Goal: Information Seeking & Learning: Find specific fact

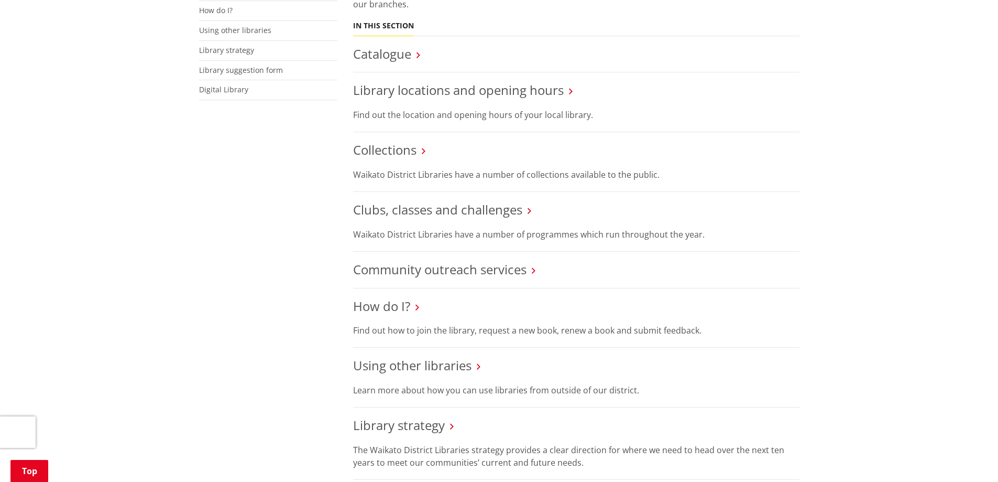
scroll to position [472, 0]
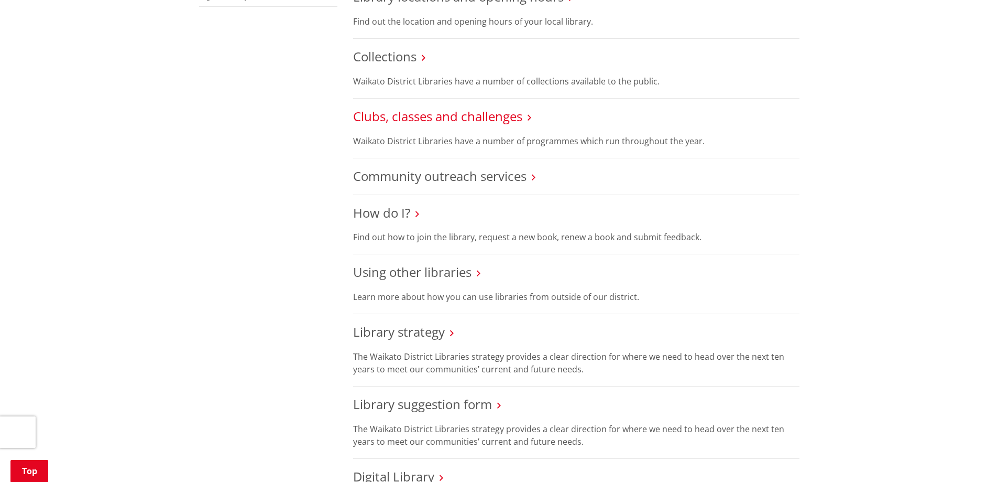
click at [459, 107] on link "Clubs, classes and challenges" at bounding box center [437, 115] width 169 height 17
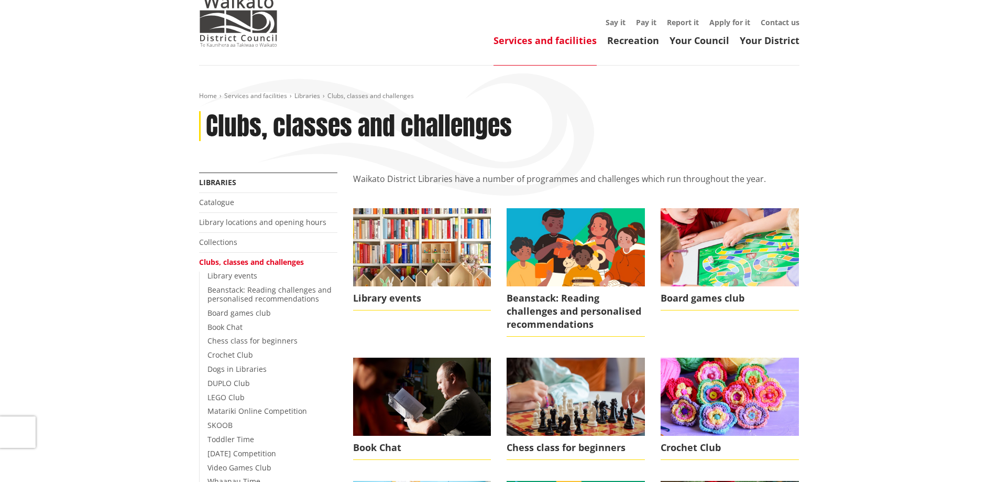
scroll to position [105, 0]
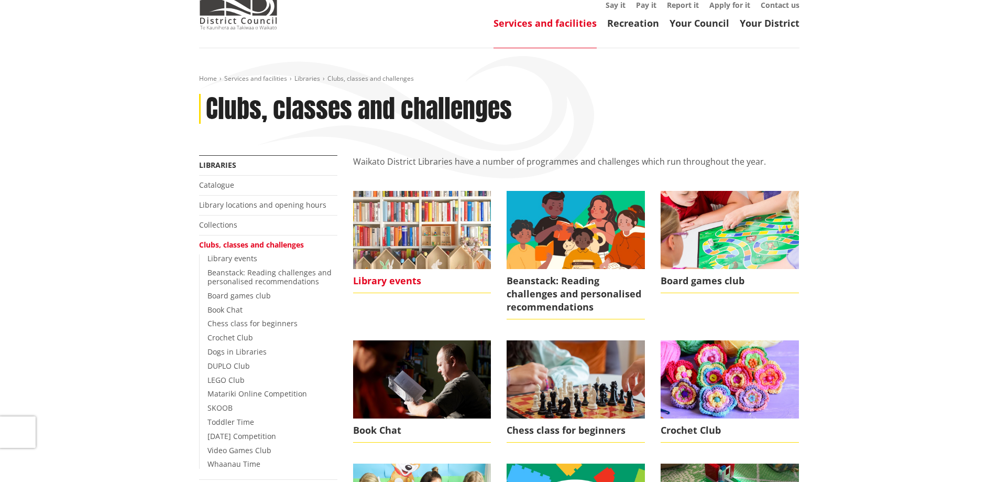
click at [389, 269] on span "Library events" at bounding box center [422, 281] width 138 height 24
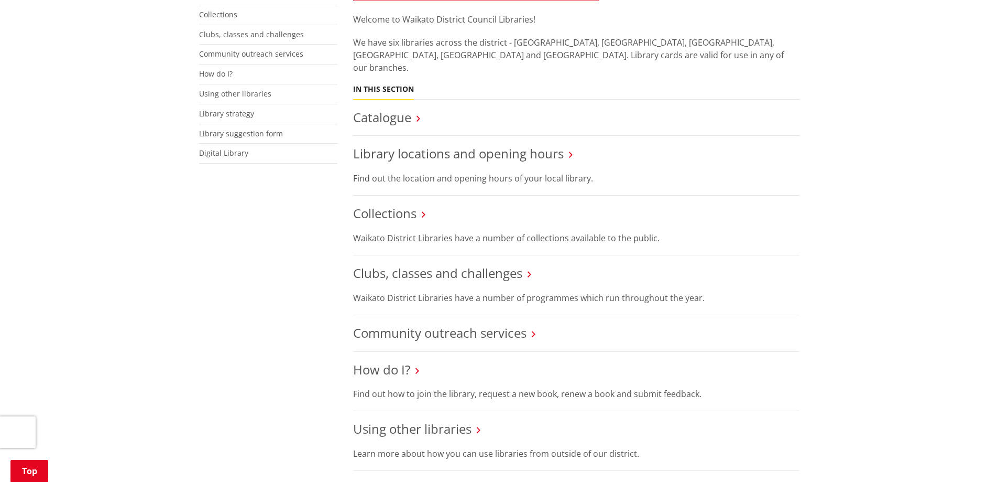
scroll to position [314, 0]
click at [534, 145] on link "Library locations and opening hours" at bounding box center [458, 153] width 211 height 17
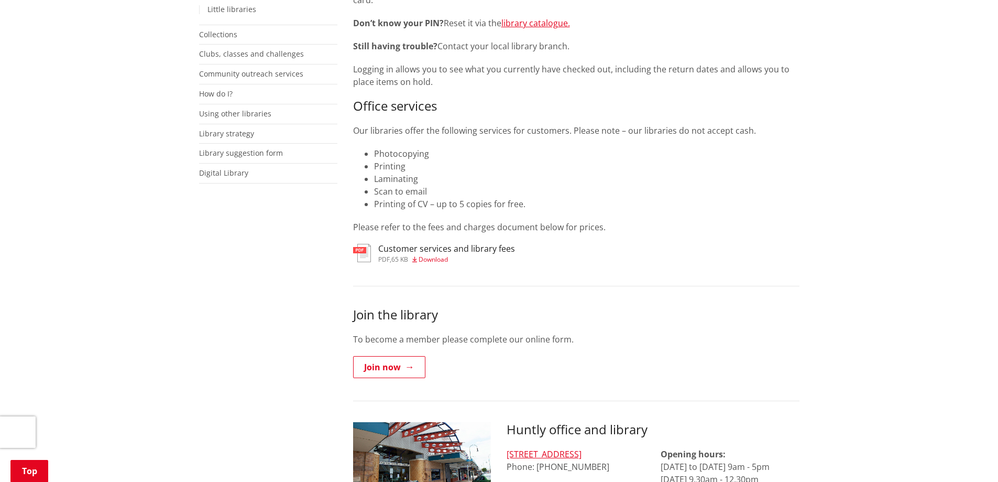
scroll to position [157, 0]
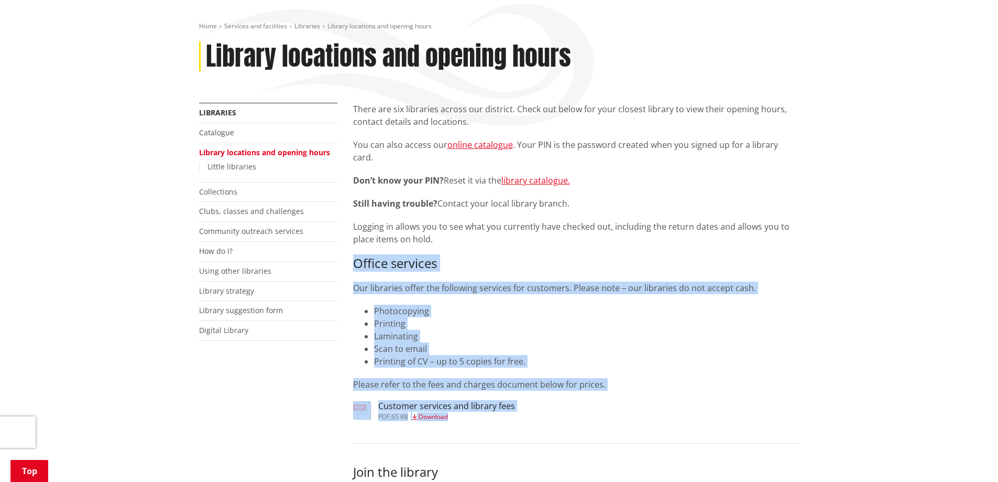
drag, startPoint x: 355, startPoint y: 237, endPoint x: 570, endPoint y: 384, distance: 260.2
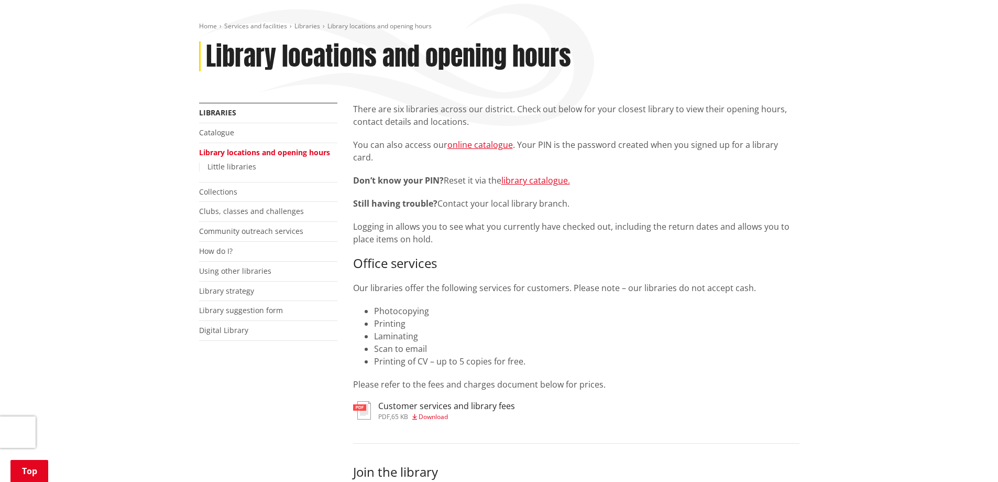
click at [570, 401] on div "Customer services and library fees pdf , 65 KB Download" at bounding box center [576, 411] width 447 height 21
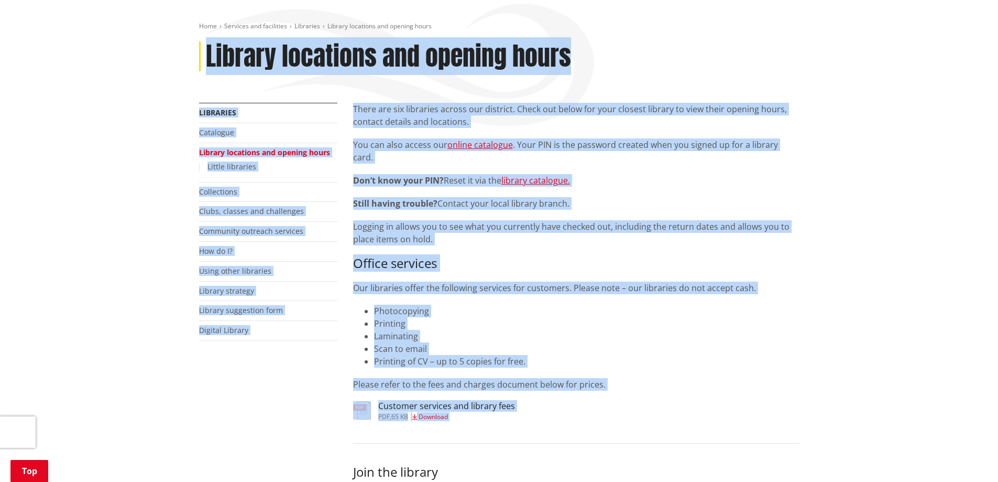
drag, startPoint x: 570, startPoint y: 384, endPoint x: 176, endPoint y: 47, distance: 518.2
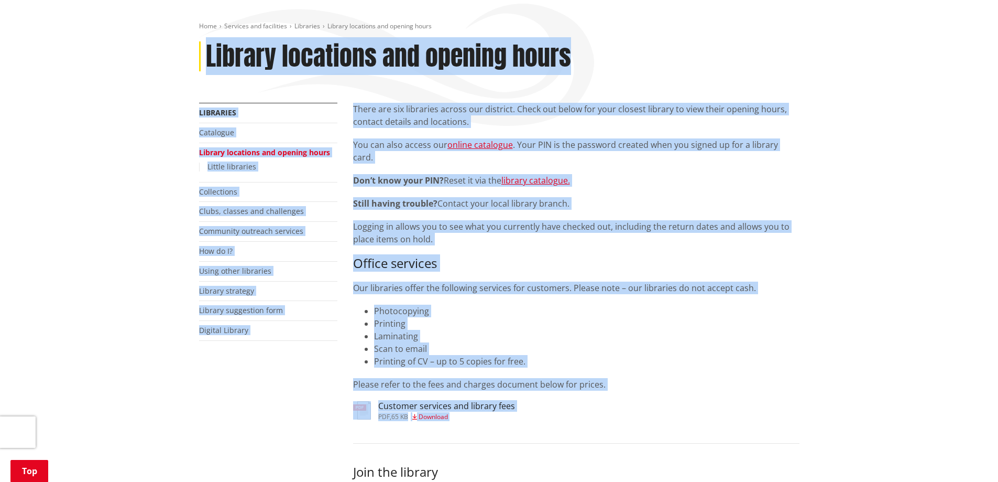
drag, startPoint x: 188, startPoint y: 43, endPoint x: 536, endPoint y: 404, distance: 500.4
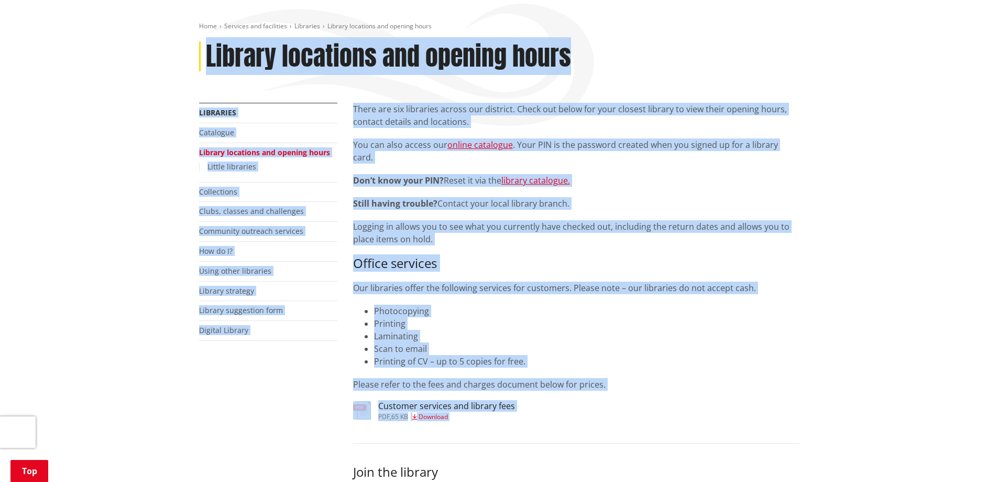
drag, startPoint x: 542, startPoint y: 391, endPoint x: 164, endPoint y: 39, distance: 516.5
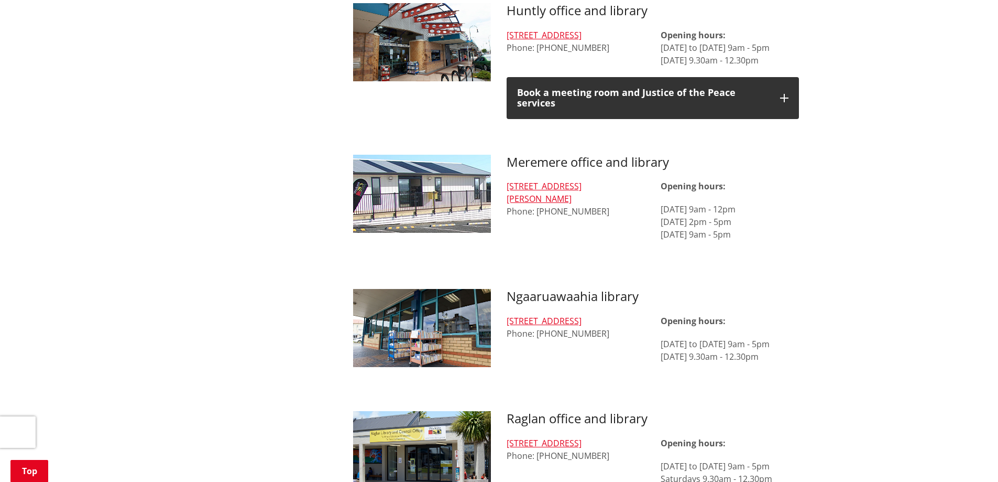
scroll to position [734, 0]
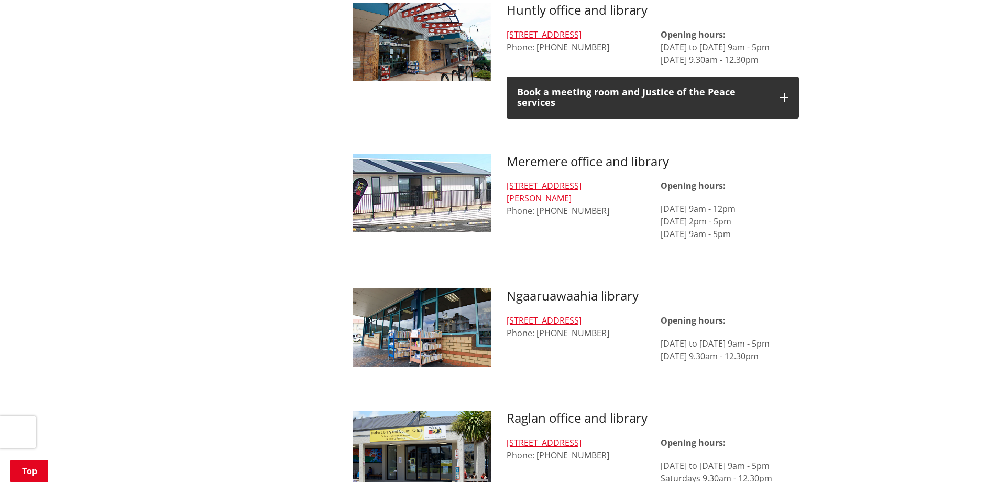
drag, startPoint x: 661, startPoint y: 289, endPoint x: 788, endPoint y: 324, distance: 131.7
click at [788, 324] on div "Opening hours: [DATE] to [DATE] 9am - 5pm [DATE] 9.30am - 12.30pm" at bounding box center [730, 349] width 138 height 71
click at [781, 337] on p "[DATE] to [DATE] 9am - 5pm [DATE] 9.30am - 12.30pm" at bounding box center [730, 349] width 138 height 25
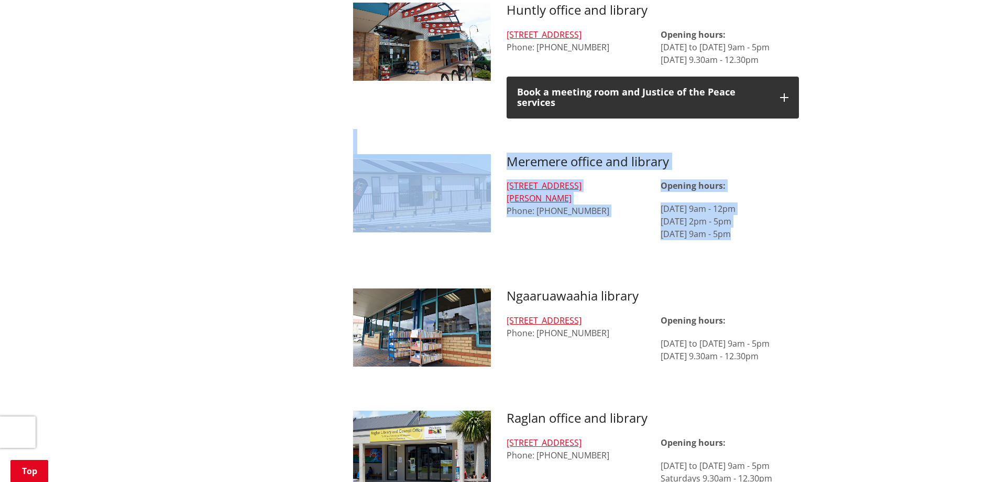
drag, startPoint x: 651, startPoint y: 186, endPoint x: 341, endPoint y: 104, distance: 321.4
click at [356, 104] on div "There are six libraries across our district. Check out below for your closest l…" at bounding box center [576, 302] width 462 height 1552
click at [298, 119] on div "More from this section Libraries Catalogue Library locations and opening hours …" at bounding box center [499, 302] width 616 height 1552
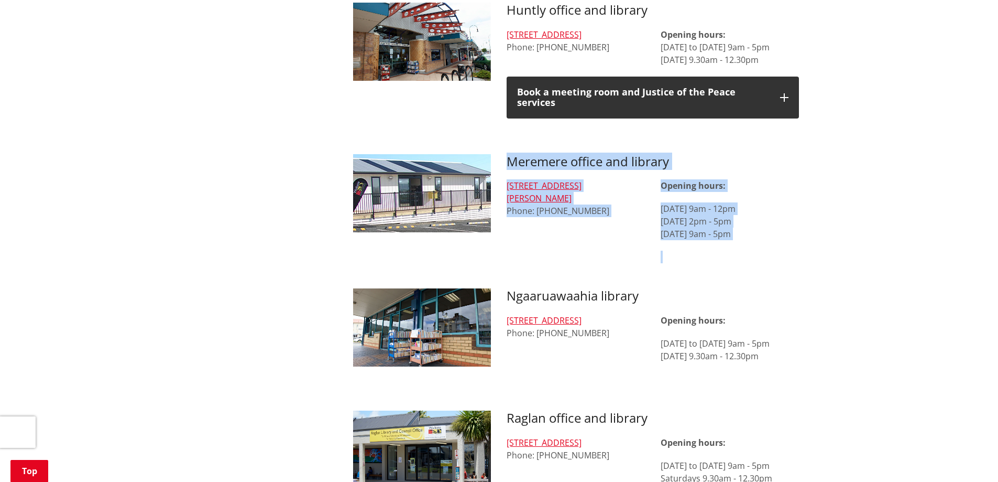
drag, startPoint x: 510, startPoint y: 129, endPoint x: 790, endPoint y: 219, distance: 293.4
click at [812, 221] on div "Home Services and facilities Libraries Library locations and opening hours Libr…" at bounding box center [499, 332] width 998 height 1826
click at [740, 208] on p "[DATE] 9am - 12pm [DATE] 2pm - 5pm [DATE] 9am - 5pm" at bounding box center [730, 221] width 138 height 38
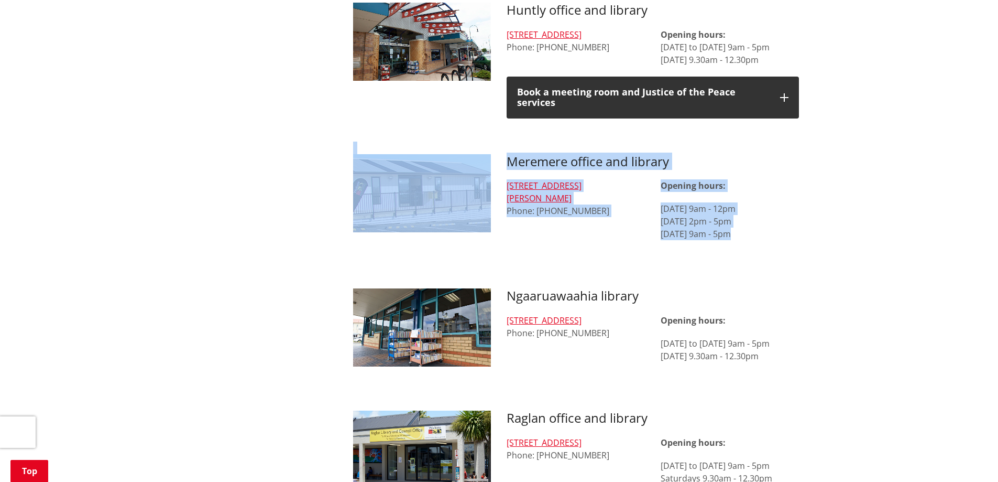
drag, startPoint x: 774, startPoint y: 201, endPoint x: 338, endPoint y: 114, distance: 444.6
click at [338, 114] on div "More from this section Libraries Catalogue Library locations and opening hours …" at bounding box center [499, 302] width 616 height 1552
click at [525, 154] on h3 "Meremere office and library" at bounding box center [653, 161] width 292 height 15
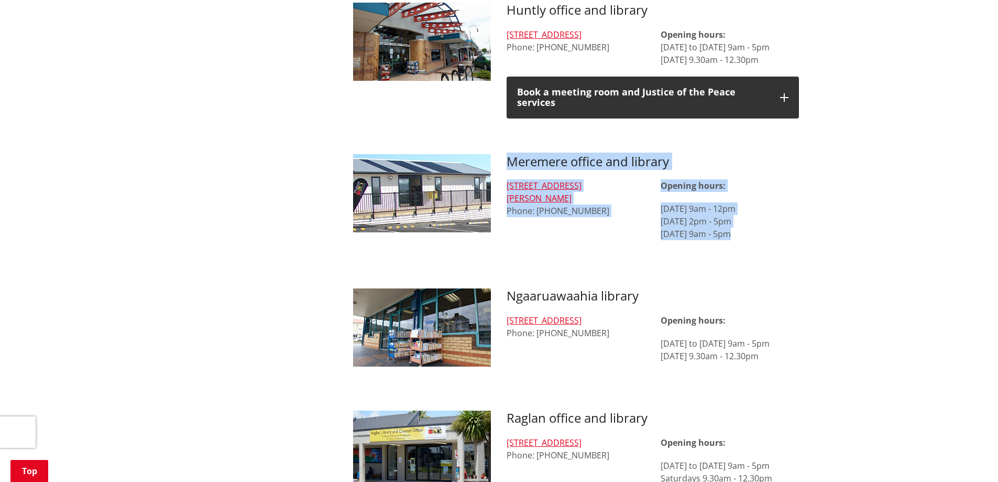
drag, startPoint x: 507, startPoint y: 129, endPoint x: 765, endPoint y: 201, distance: 267.7
click at [765, 198] on div "Meremere office and library [STREET_ADDRESS][PERSON_NAME] Phone: [PHONE_NUMBER]…" at bounding box center [653, 209] width 308 height 110
click at [756, 203] on p "[DATE] 9am - 12pm [DATE] 2pm - 5pm [DATE] 9am - 5pm" at bounding box center [730, 221] width 138 height 38
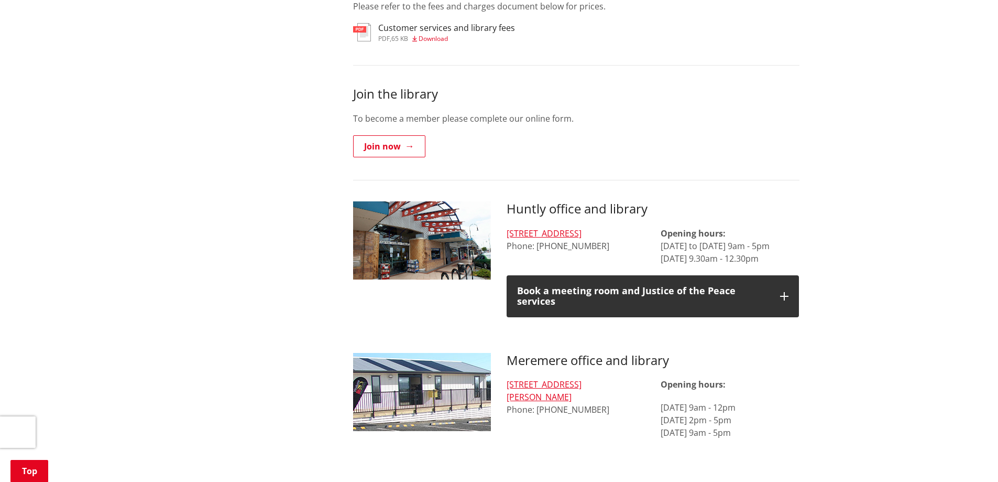
scroll to position [524, 0]
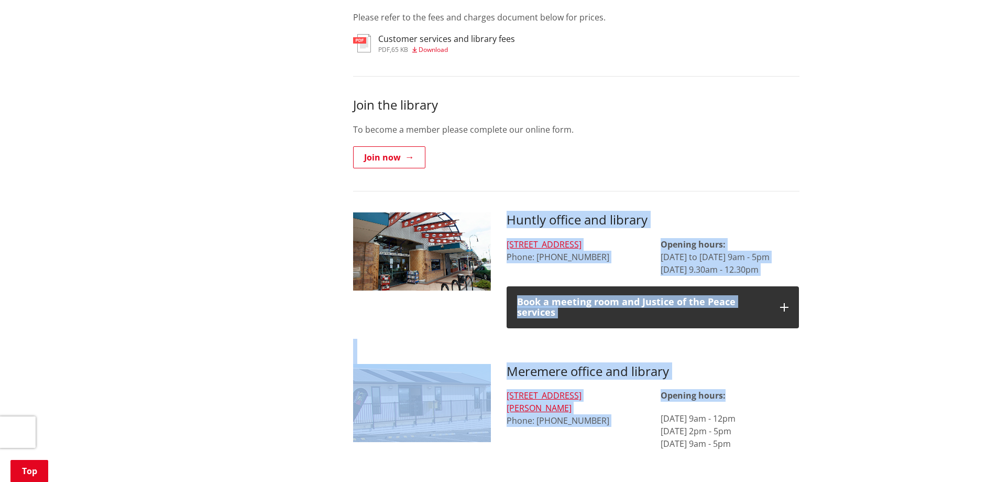
drag, startPoint x: 500, startPoint y: 184, endPoint x: 771, endPoint y: 351, distance: 318.5
click at [762, 364] on div "Meremere office and library [STREET_ADDRESS][PERSON_NAME] Phone: [PHONE_NUMBER]…" at bounding box center [653, 419] width 308 height 110
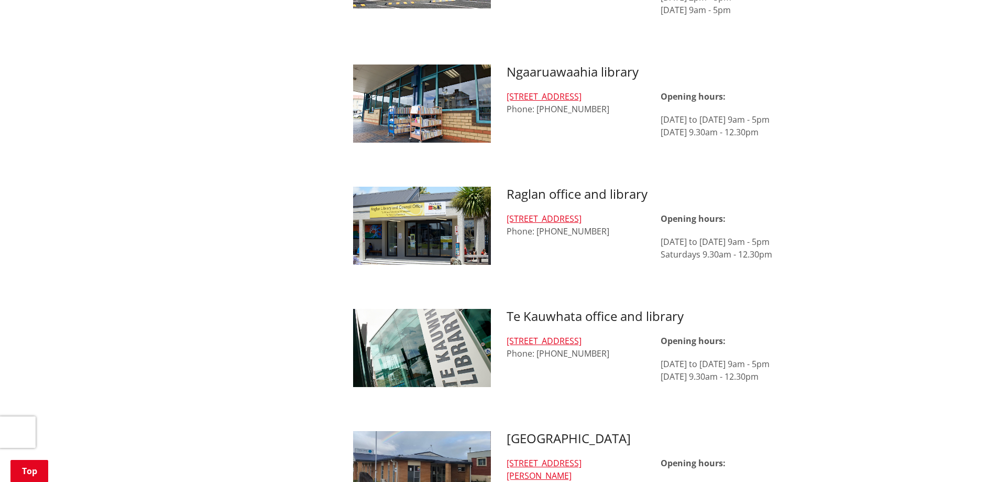
scroll to position [1101, 0]
